Goal: Use online tool/utility: Utilize a website feature to perform a specific function

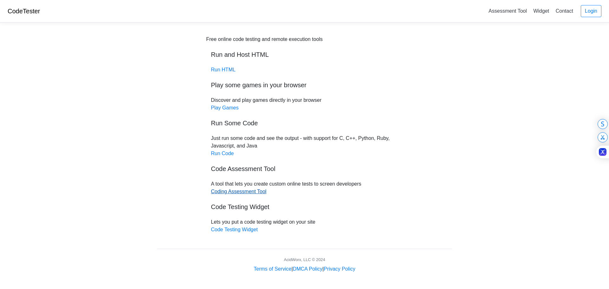
click at [239, 193] on link "Coding Assessment Tool" at bounding box center [239, 191] width 56 height 5
click at [229, 153] on link "Run Code" at bounding box center [222, 153] width 23 height 5
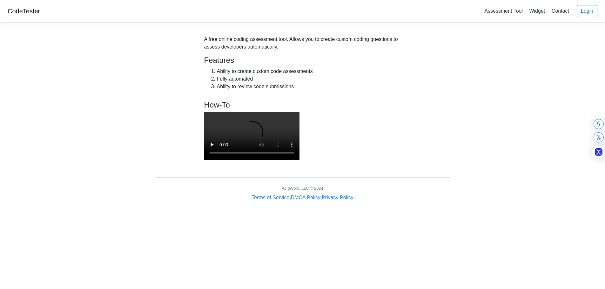
scroll to position [41, 0]
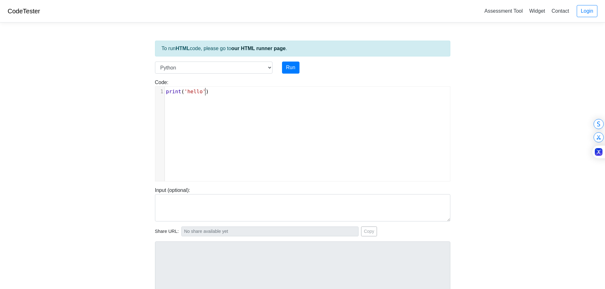
scroll to position [3, 0]
type textarea "print('hello')"
drag, startPoint x: 211, startPoint y: 95, endPoint x: 154, endPoint y: 89, distance: 57.4
click at [154, 89] on div "Code: print('hello') print('hello') x 1 print ( 'hello' )" at bounding box center [302, 130] width 305 height 103
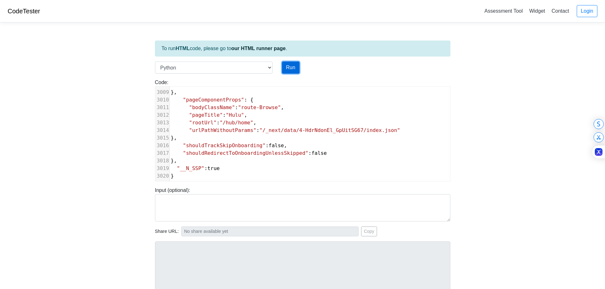
click at [286, 70] on button "Run" at bounding box center [290, 68] width 17 height 12
type input "https://codetester.io/runner?s=DZlwAb0azM"
type textarea "Submission status: Runtime Error (NZEC) Stderr: Traceback (most recent call las…"
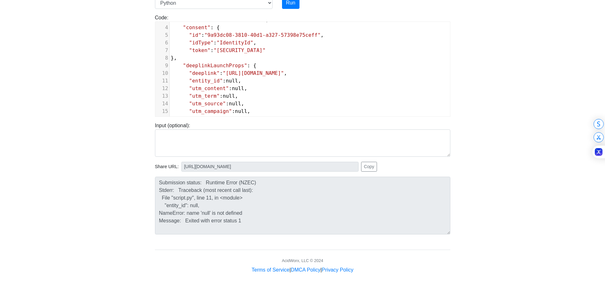
scroll to position [0, 0]
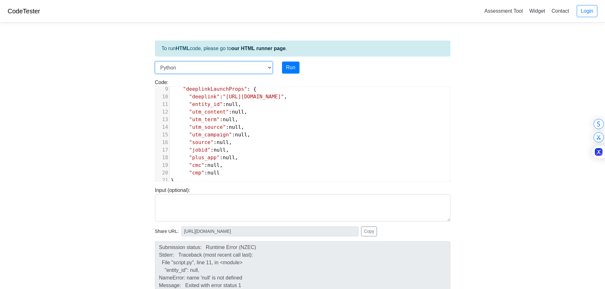
click at [268, 68] on select "C C++ Go Java Javascript Python Ruby" at bounding box center [213, 68] width 117 height 12
select select "cpp"
click at [155, 62] on select "C C++ Go Java Javascript Python Ruby" at bounding box center [213, 68] width 117 height 12
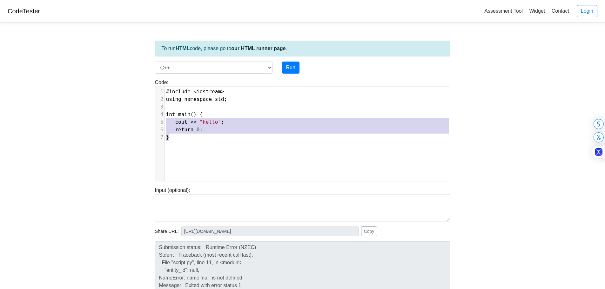
type textarea "#include <iostream> using namespace std; int main() { cout << "hello"; return 0…"
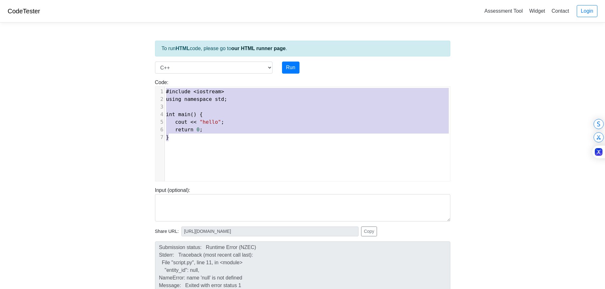
drag, startPoint x: 220, startPoint y: 143, endPoint x: 156, endPoint y: 89, distance: 84.0
click at [157, 92] on div "x 1 #include < iostream > 2 using namespace std ; 3 ​ 4 int main () { 5 cout <<…" at bounding box center [307, 139] width 304 height 104
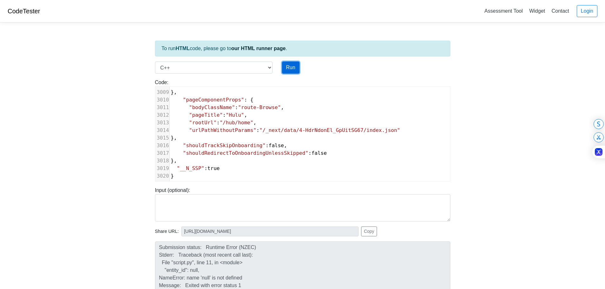
click at [292, 69] on button "Run" at bounding box center [290, 68] width 17 height 12
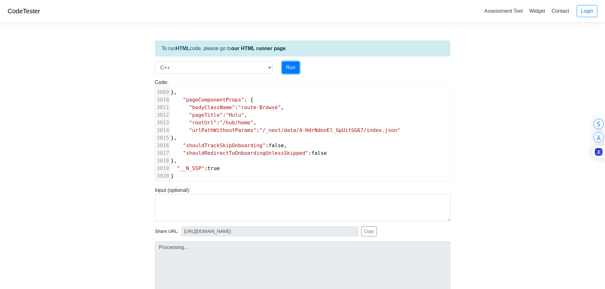
type input "https://codetester.io/runner?s=DdWM0e8Kzo"
type textarea "Submission status: Compilation Error Compile Output: main.cpp:1:1: error: expec…"
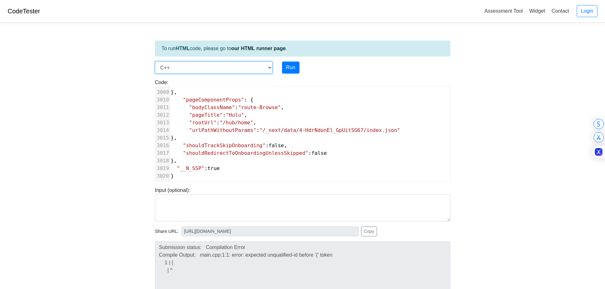
click at [266, 63] on select "C C++ Go Java Javascript Python Ruby" at bounding box center [213, 68] width 117 height 12
select select "javascript"
click at [155, 62] on select "C C++ Go Java Javascript Python Ruby" at bounding box center [213, 68] width 117 height 12
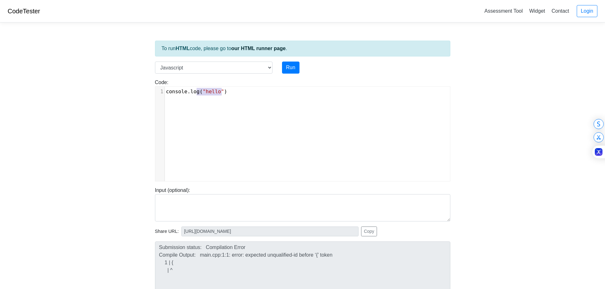
type textarea "console.log("hello")"
drag, startPoint x: 230, startPoint y: 93, endPoint x: 143, endPoint y: 94, distance: 87.0
click at [143, 94] on body "CodeTester Assessment Tool Widget Contact Login To run HTML code, please go to …" at bounding box center [302, 169] width 605 height 339
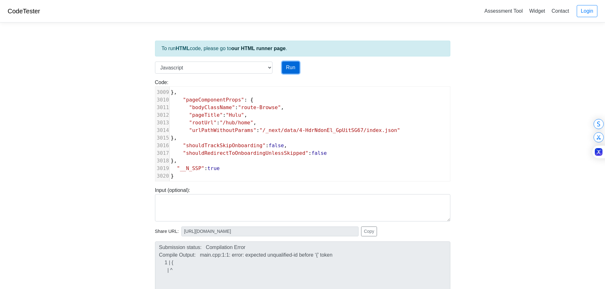
click at [290, 69] on button "Run" at bounding box center [290, 68] width 17 height 12
type input "https://codetester.io/runner?s=64zo8P0jWb"
type textarea "Submission status: Runtime Error (NZEC) Stderr: /box/script.js:2 "pageProps": {…"
